Goal: Find specific page/section: Find specific page/section

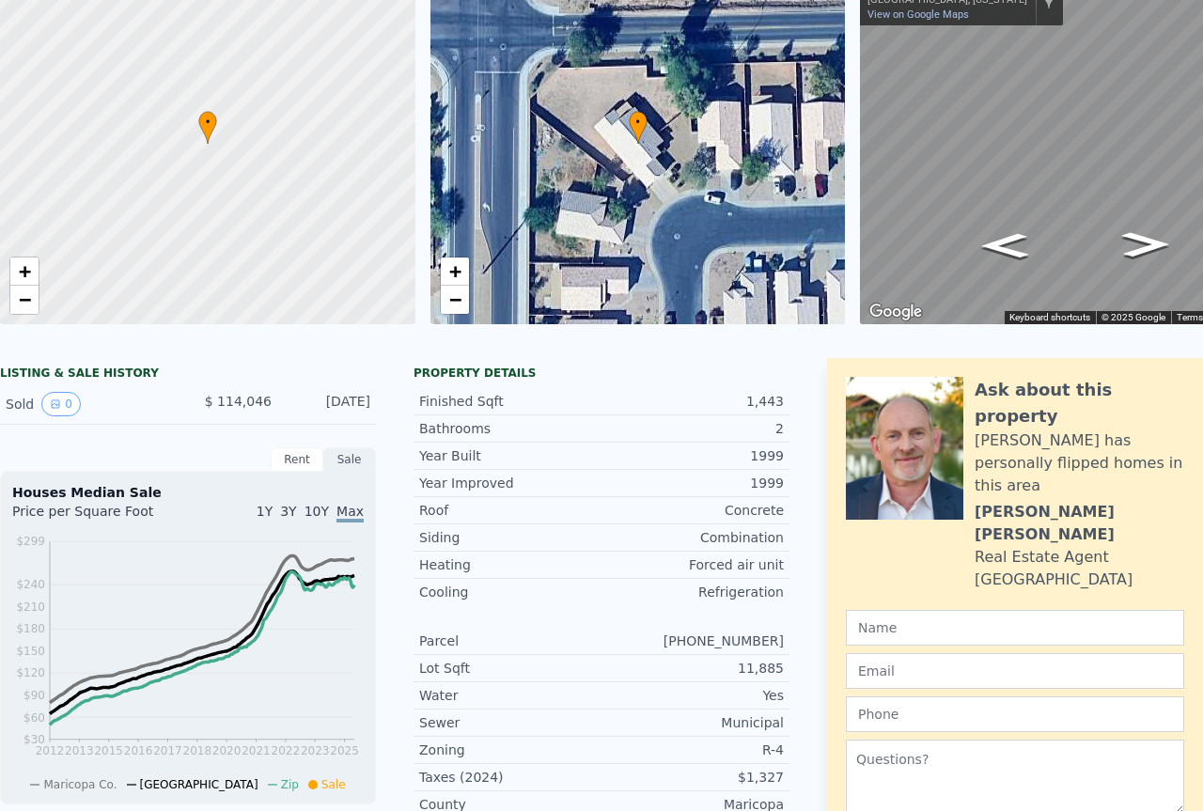
scroll to position [7, 0]
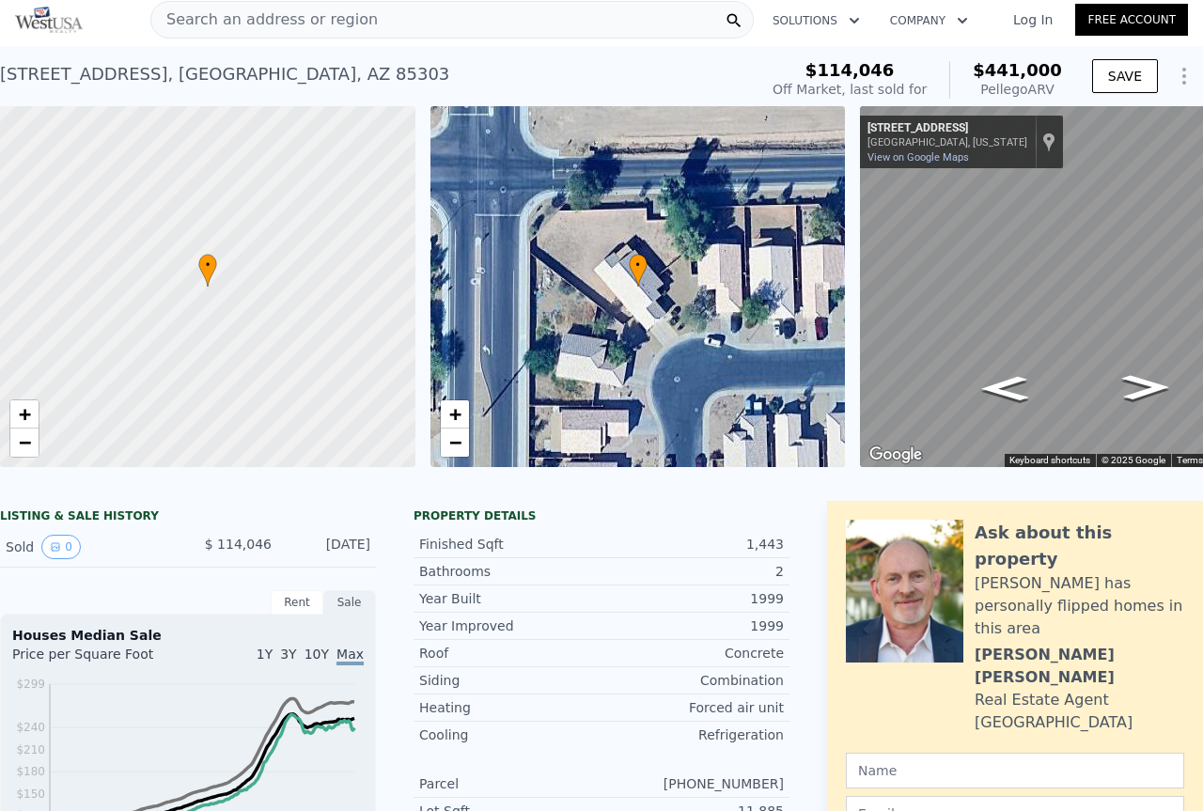
click at [648, 294] on div "• + −" at bounding box center [639, 286] width 416 height 361
click at [1139, 393] on icon "Go West, W Orangewood Ave" at bounding box center [1146, 387] width 88 height 37
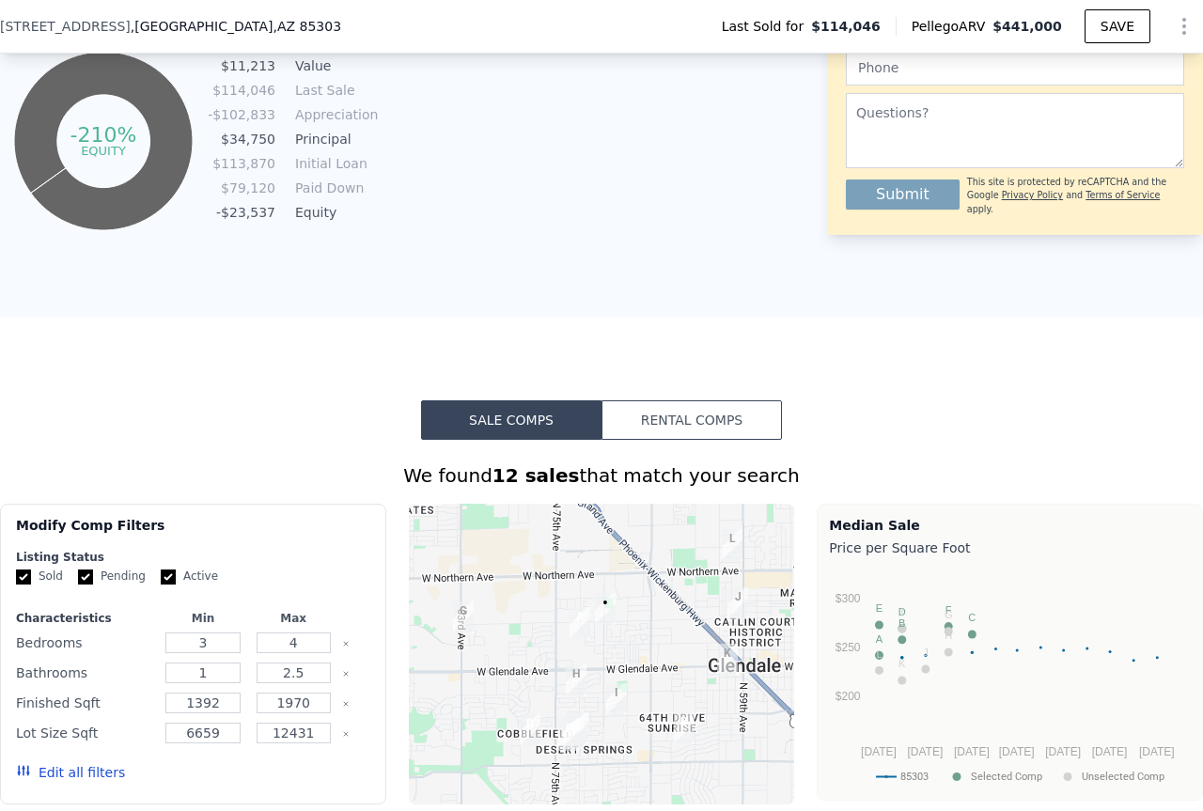
scroll to position [1122, 0]
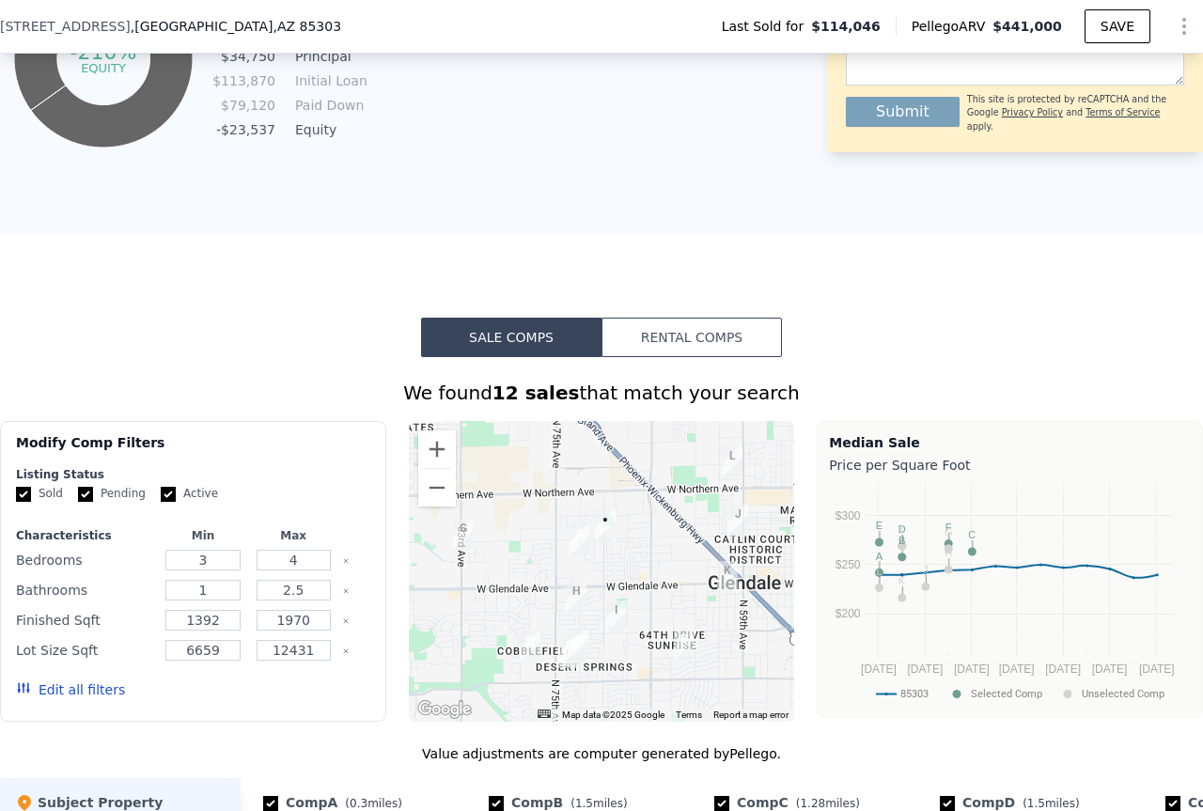
click at [604, 539] on img "7064 W Gardenia Ave" at bounding box center [605, 527] width 21 height 32
click at [603, 533] on img "7064 W Gardenia Ave" at bounding box center [605, 527] width 21 height 32
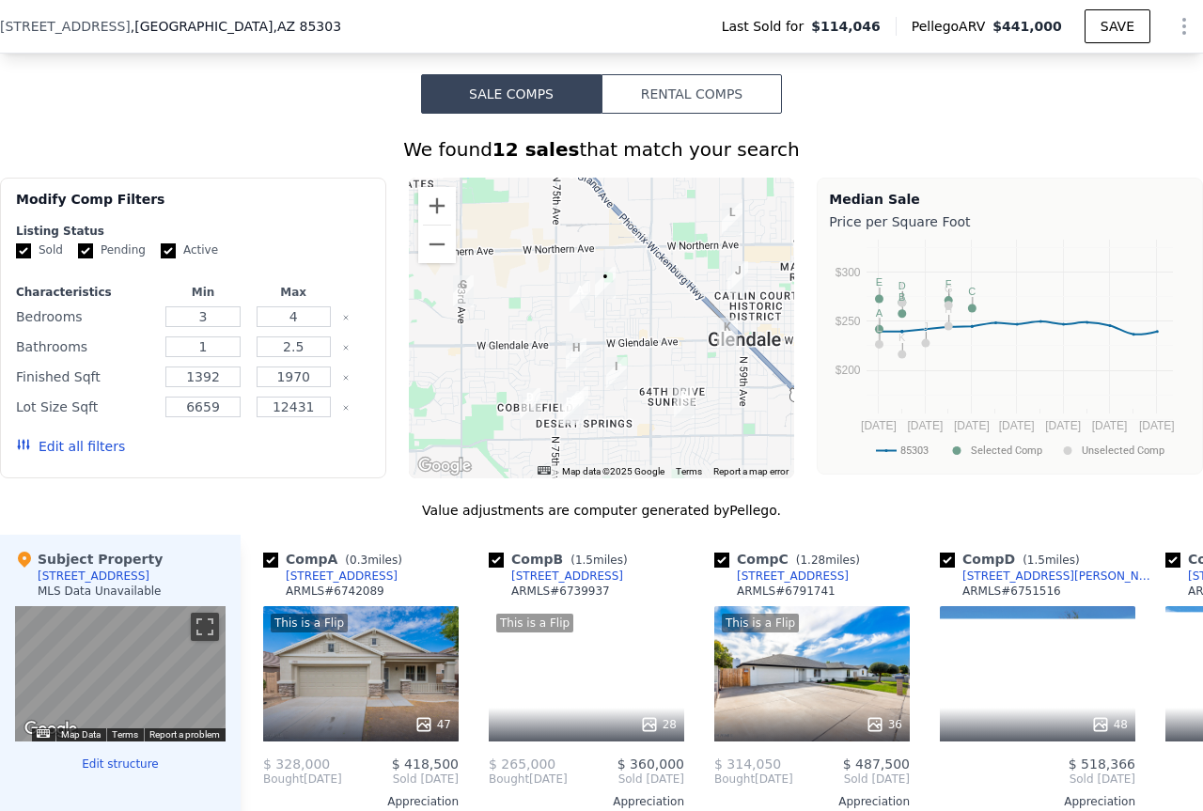
scroll to position [1603, 0]
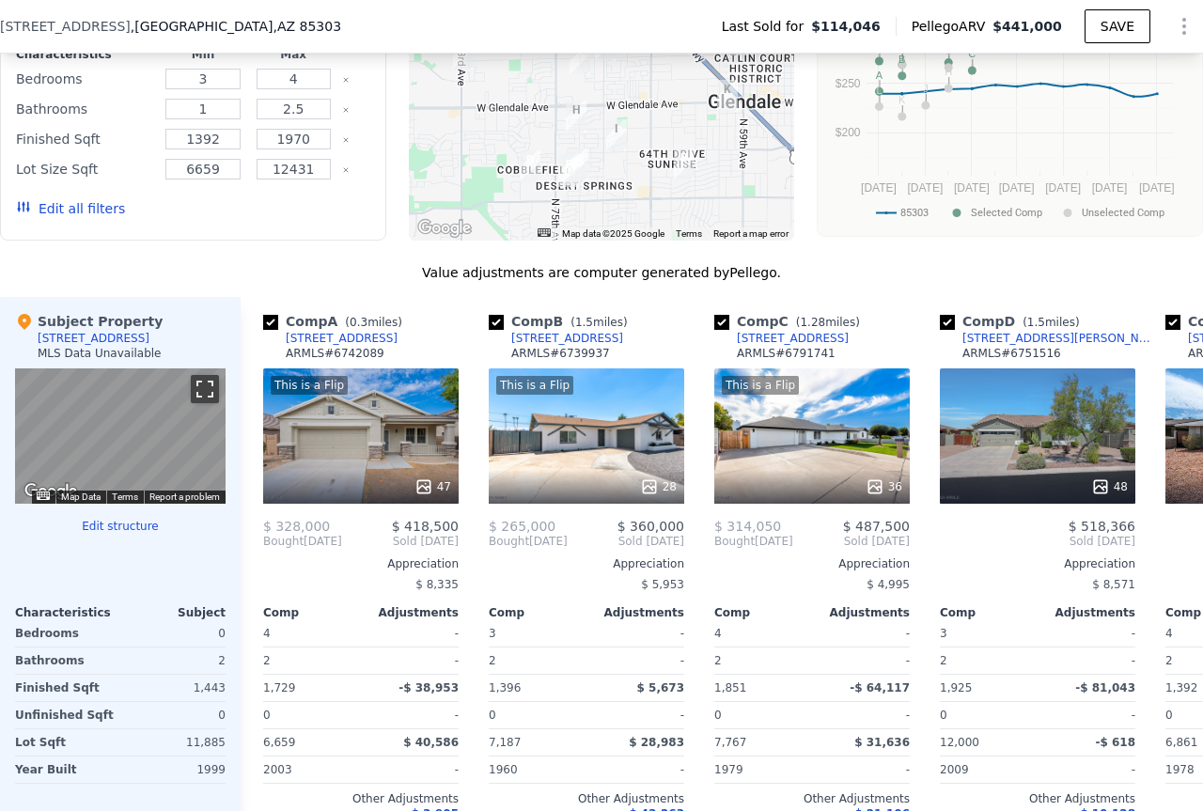
click at [201, 403] on button "Toggle fullscreen view" at bounding box center [205, 389] width 28 height 28
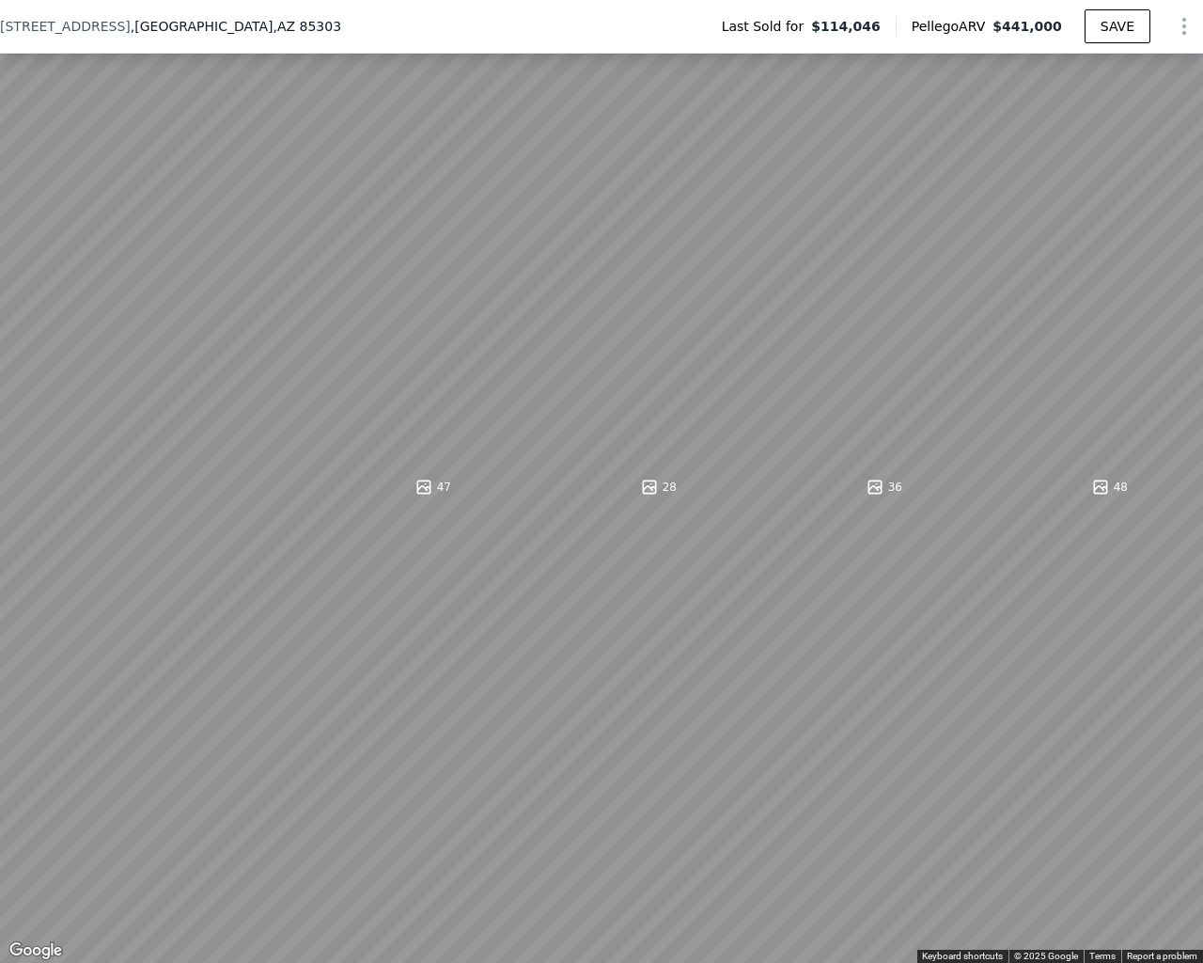
click at [0, 711] on html "Search an address or region Solutions Company Open main menu Log In Free Accoun…" at bounding box center [601, 481] width 1203 height 963
click at [1175, 10] on button "Toggle fullscreen view" at bounding box center [1183, 21] width 28 height 28
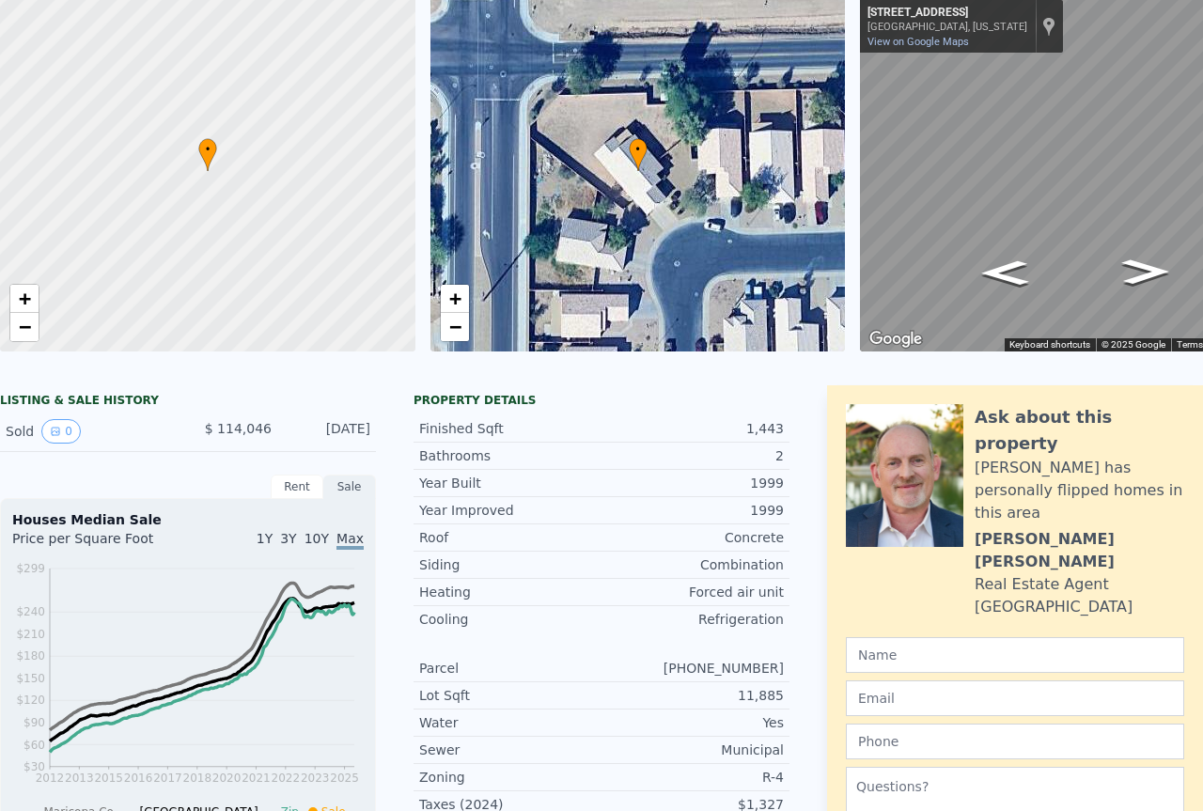
scroll to position [7, 0]
